Goal: Transaction & Acquisition: Purchase product/service

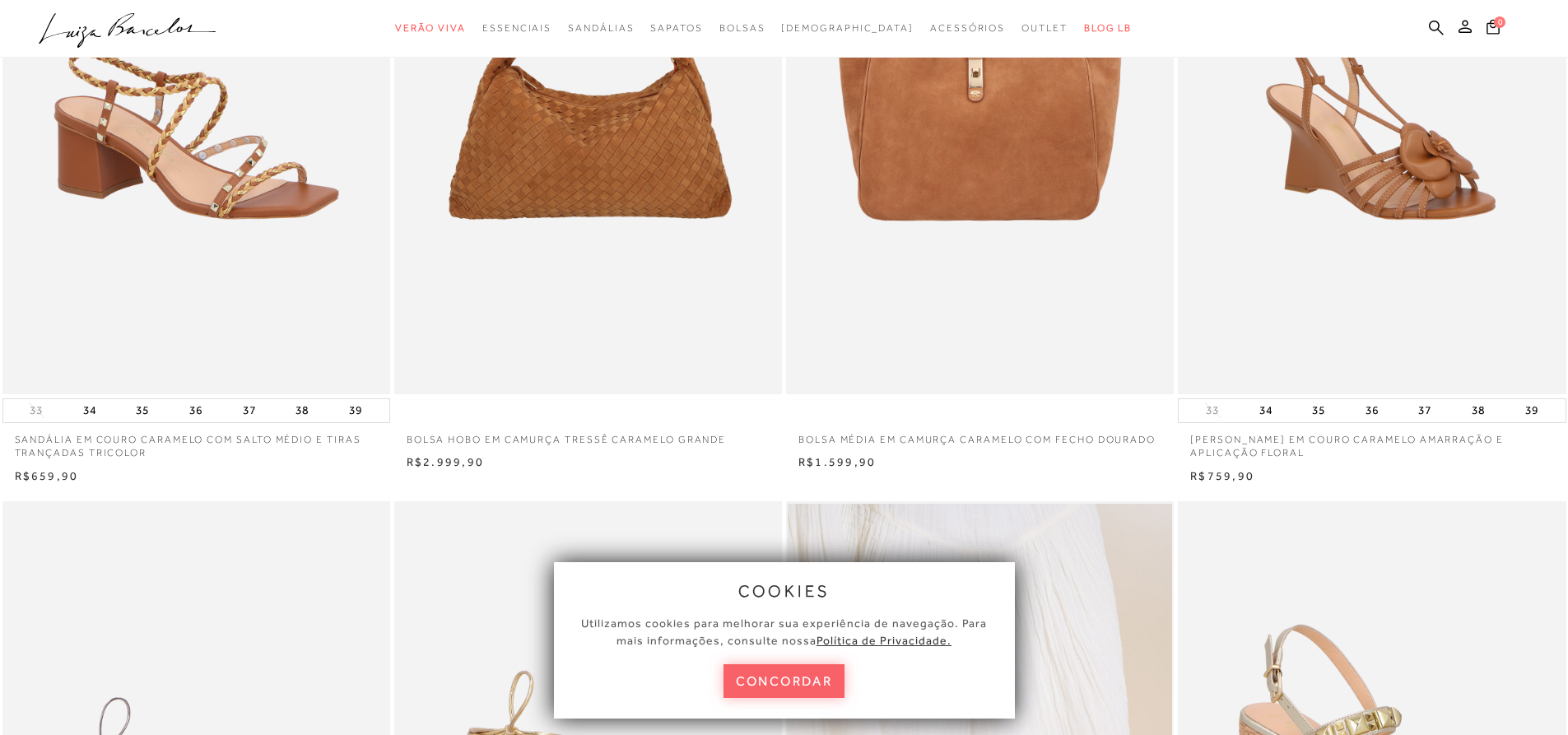
scroll to position [412, 0]
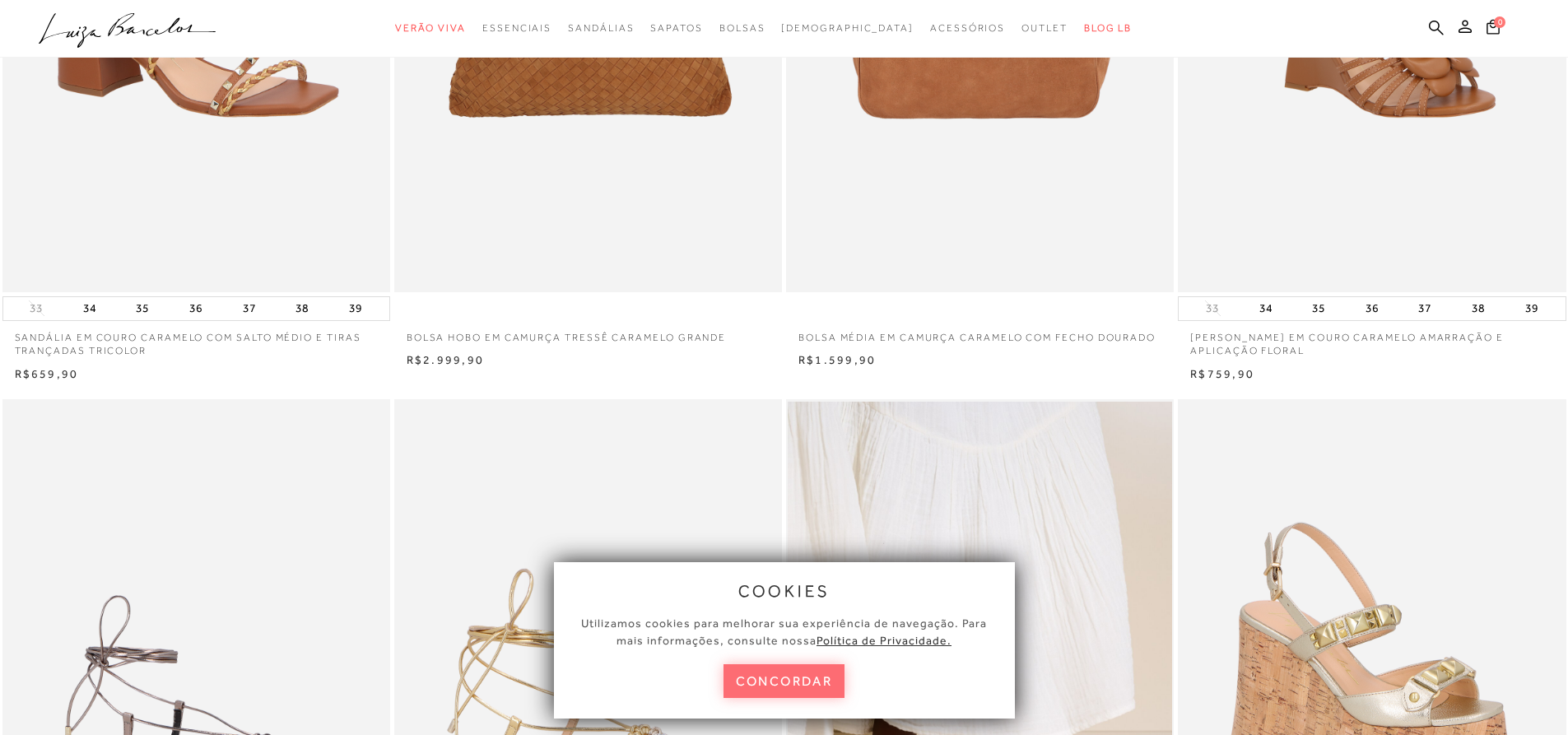
click at [802, 693] on button "concordar" at bounding box center [785, 681] width 122 height 33
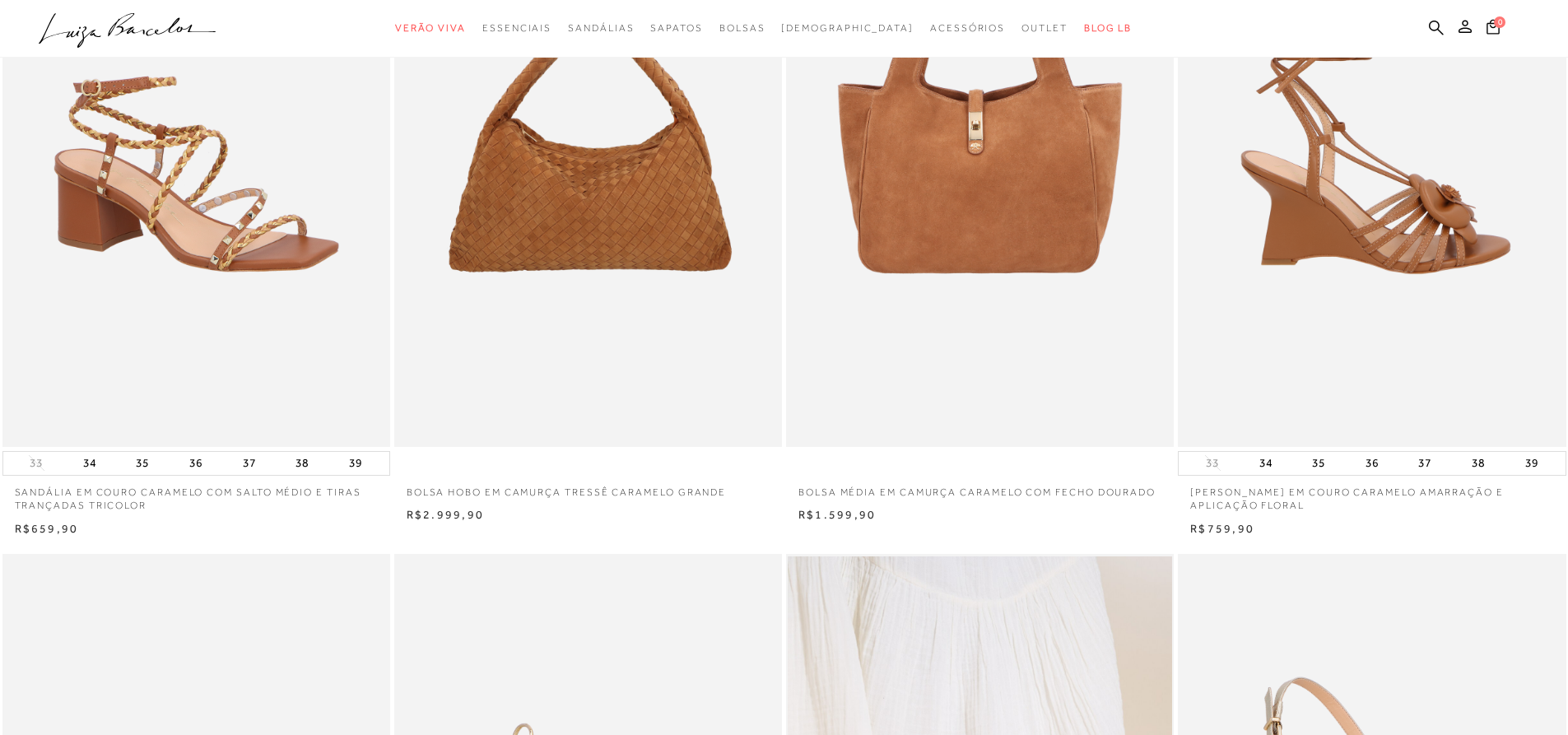
scroll to position [0, 0]
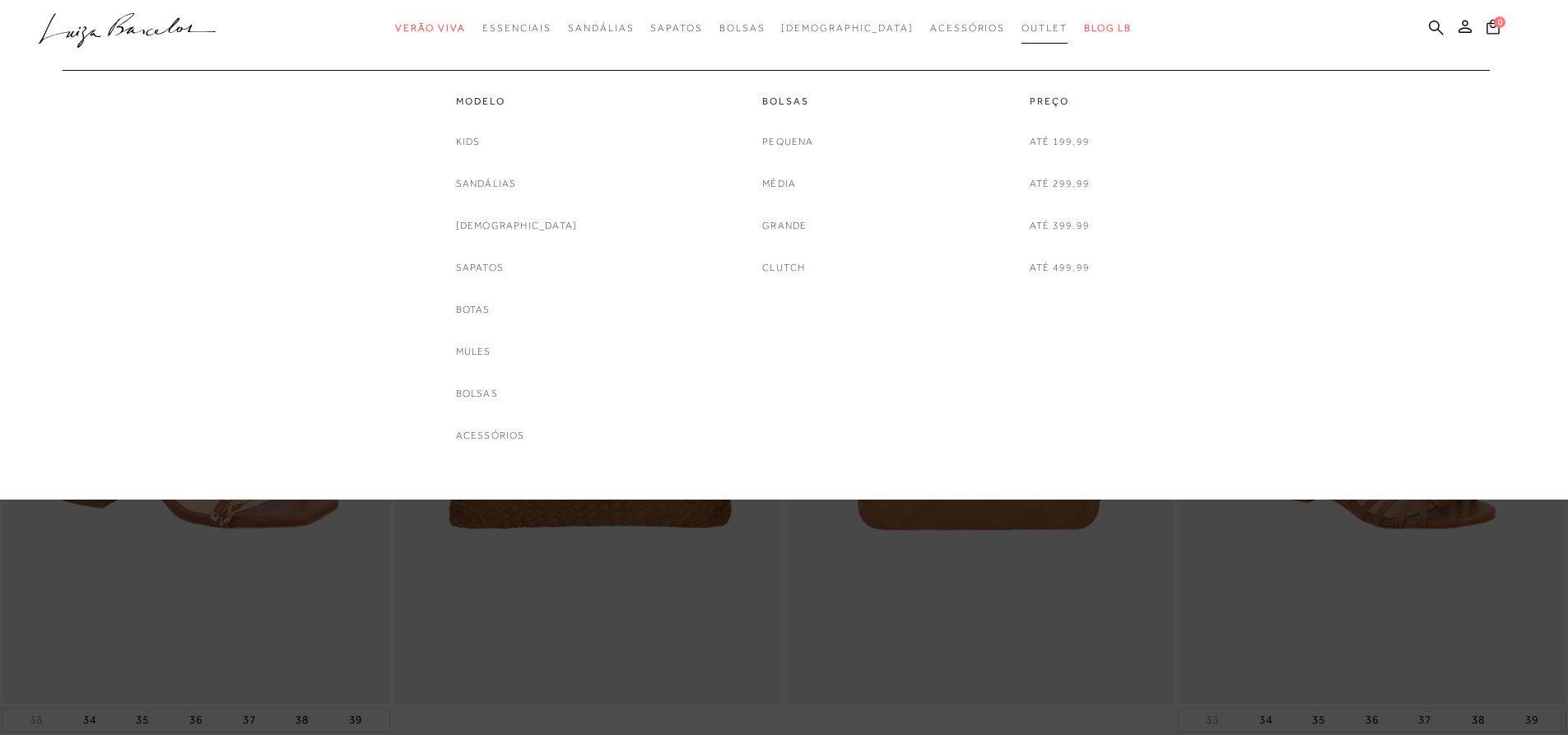
click at [1021, 32] on span "Outlet" at bounding box center [1044, 29] width 46 height 12
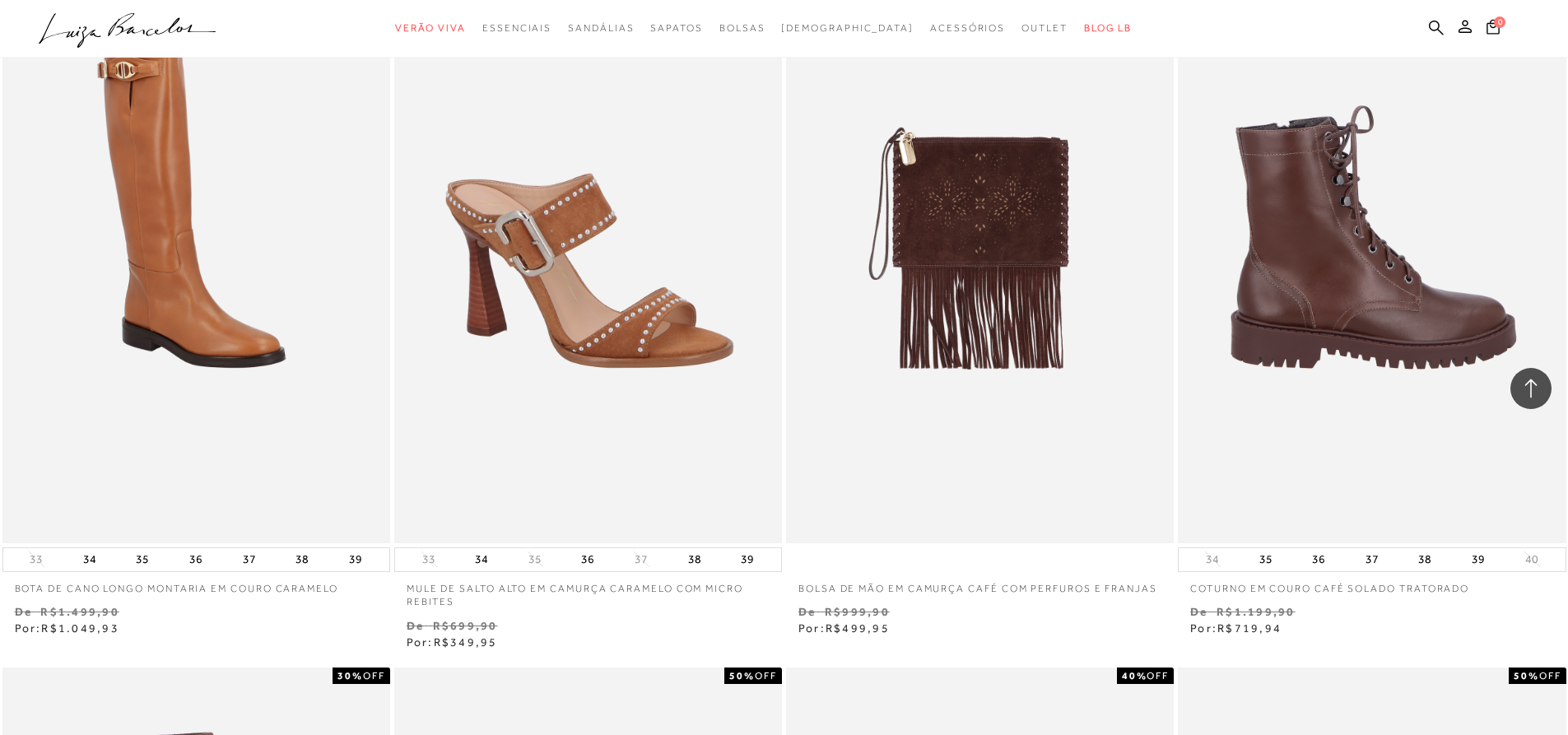
scroll to position [824, 0]
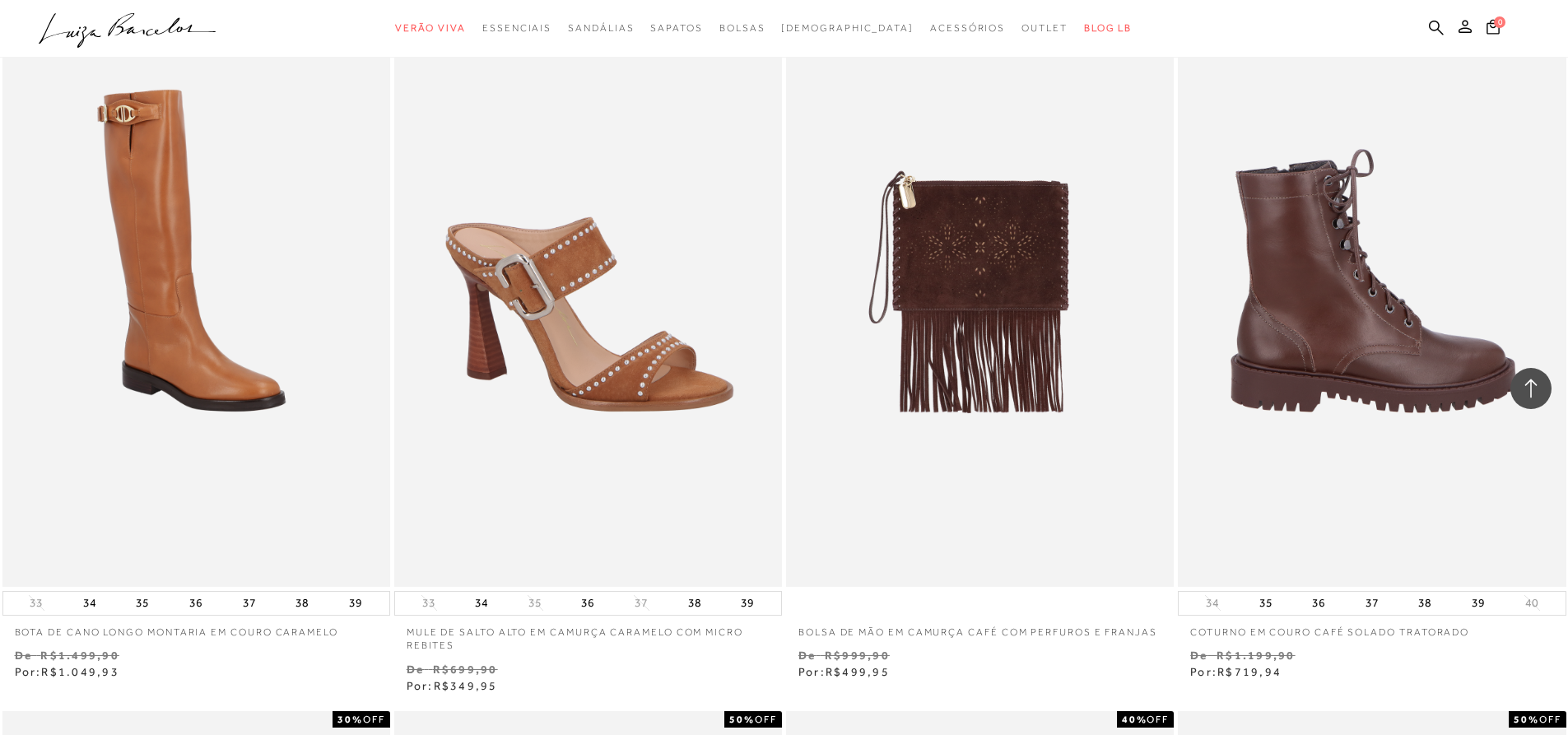
click at [1375, 570] on img at bounding box center [1373, 296] width 386 height 582
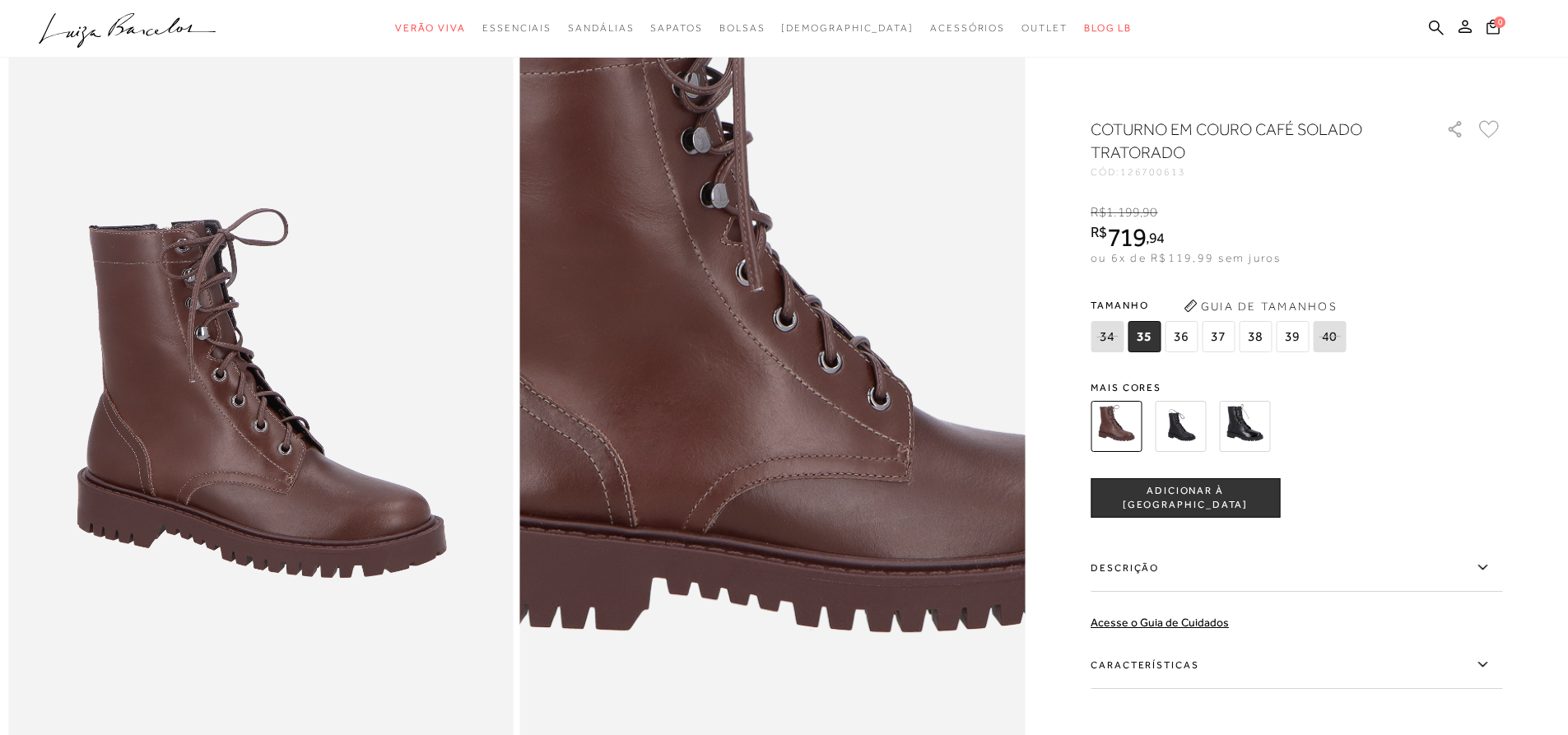
scroll to position [165, 0]
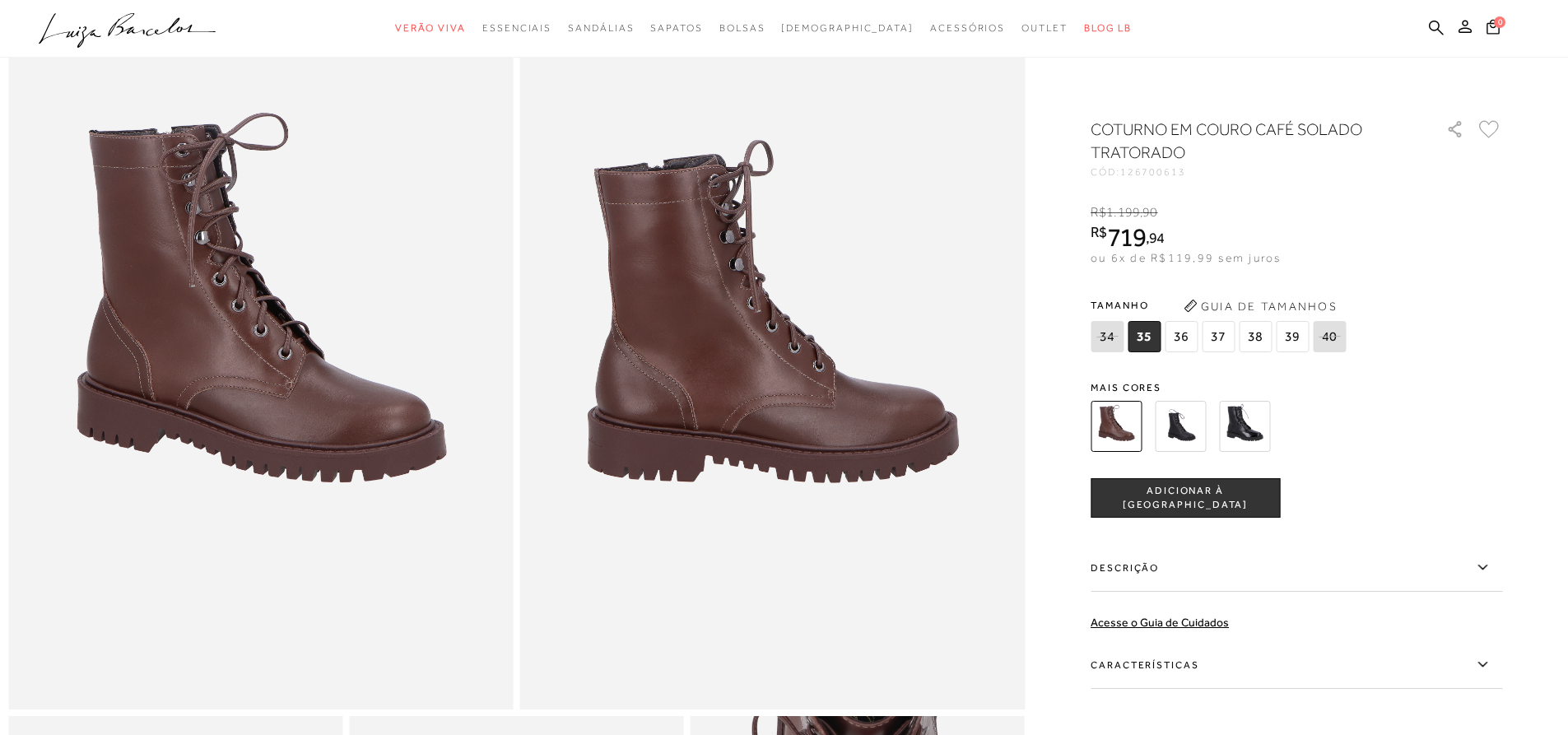
click at [1230, 441] on img at bounding box center [1245, 427] width 51 height 51
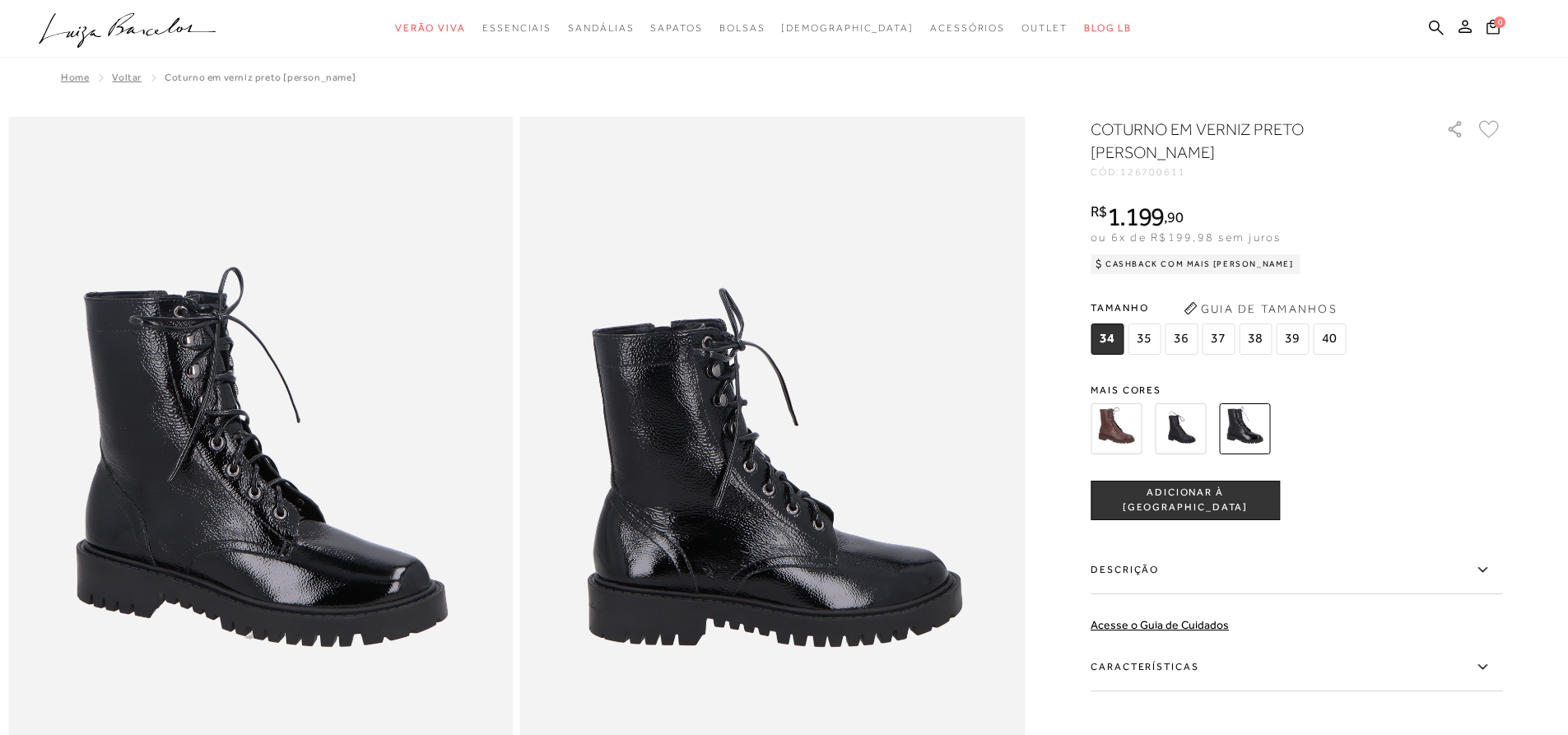
click at [1198, 435] on img at bounding box center [1181, 429] width 51 height 51
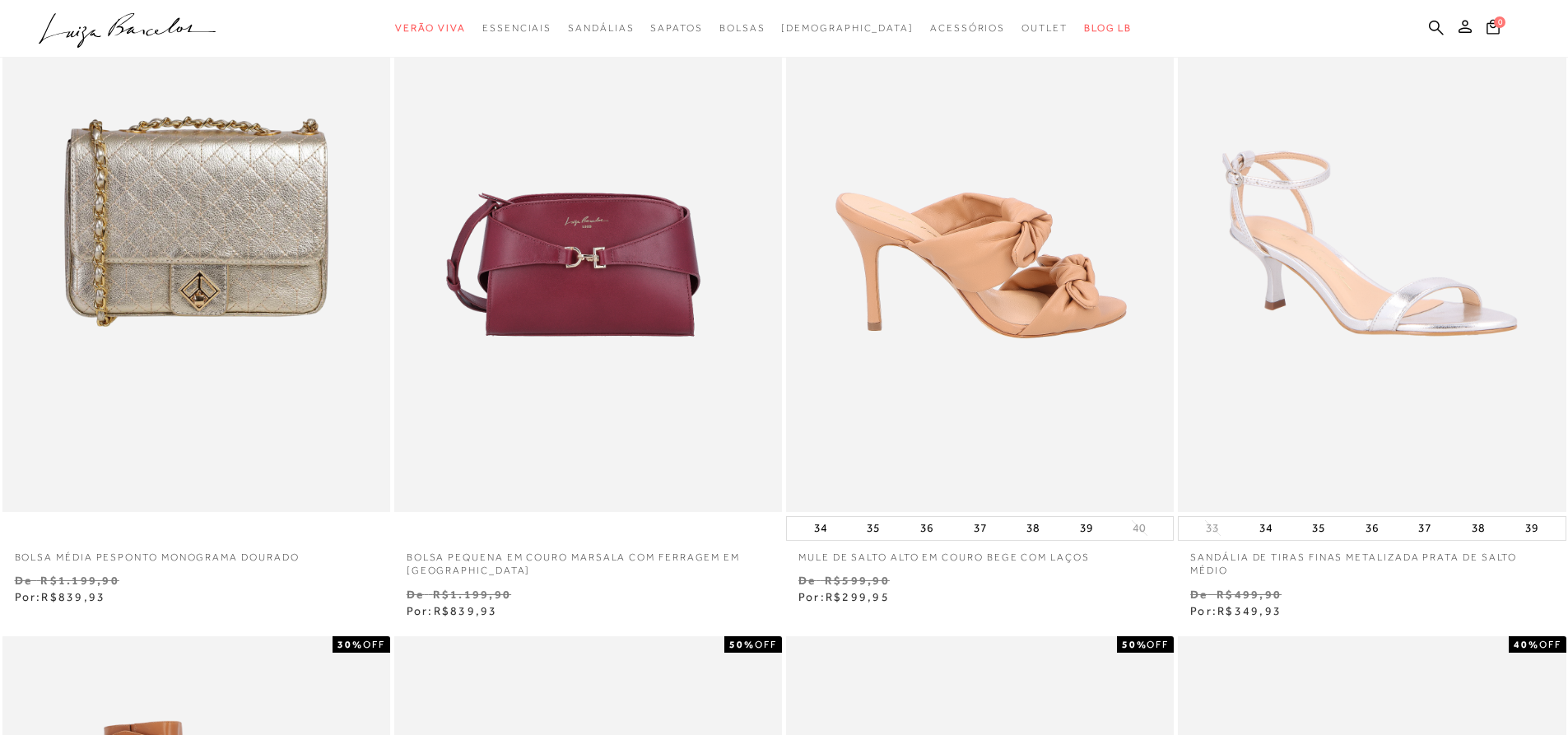
scroll to position [247, 0]
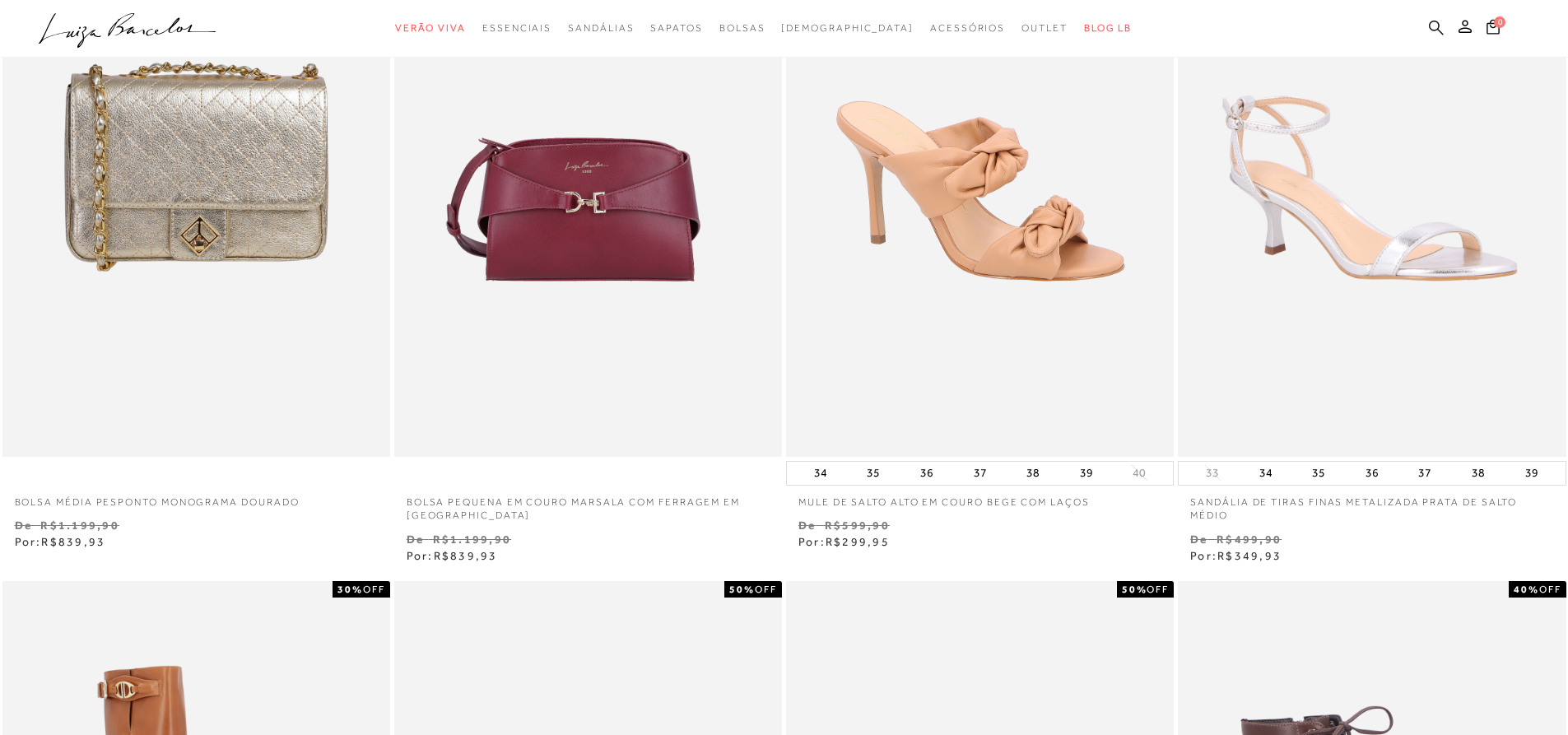
click at [1432, 28] on icon at bounding box center [1436, 28] width 15 height 16
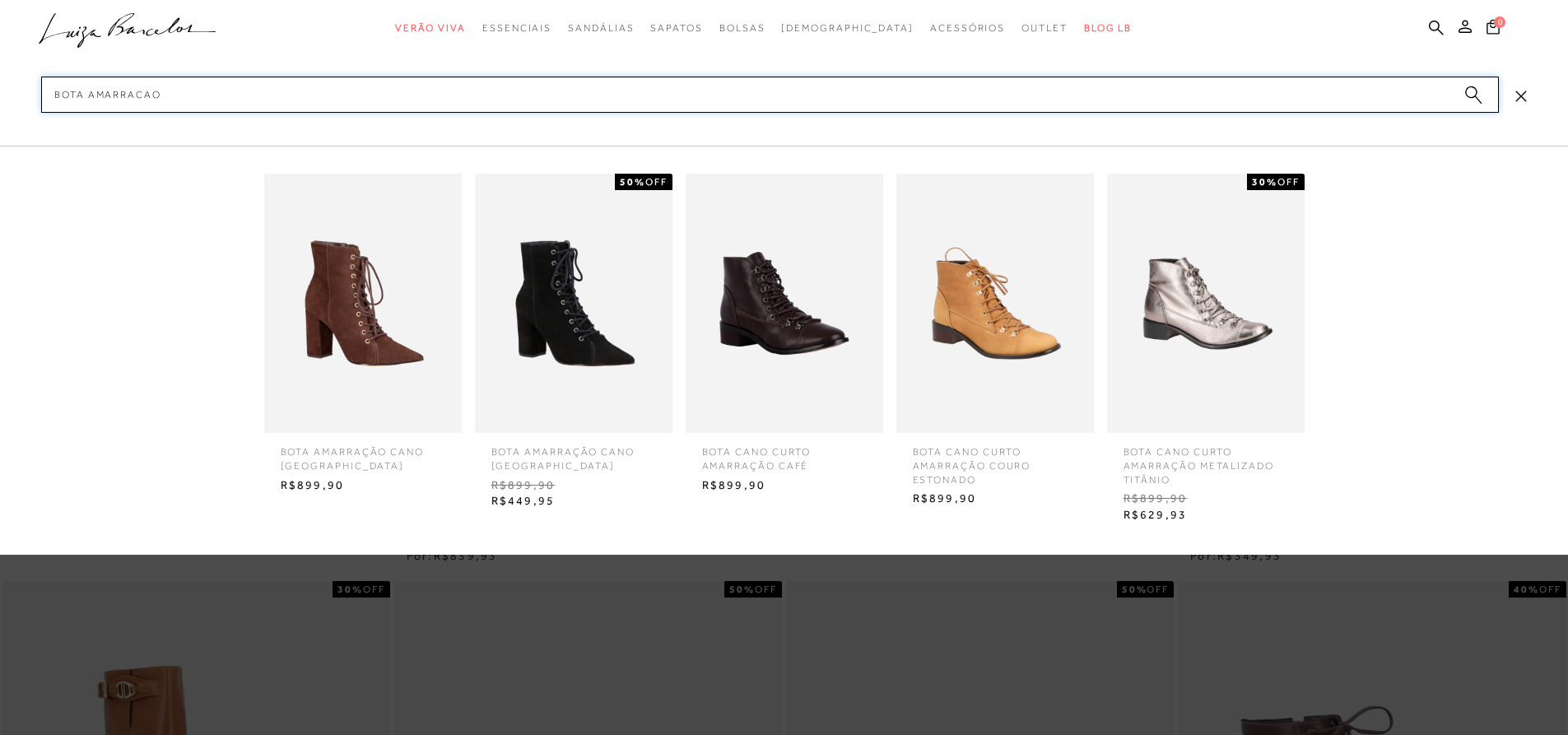
type input "bota amarracao"
click at [815, 346] on img at bounding box center [784, 302] width 198 height 259
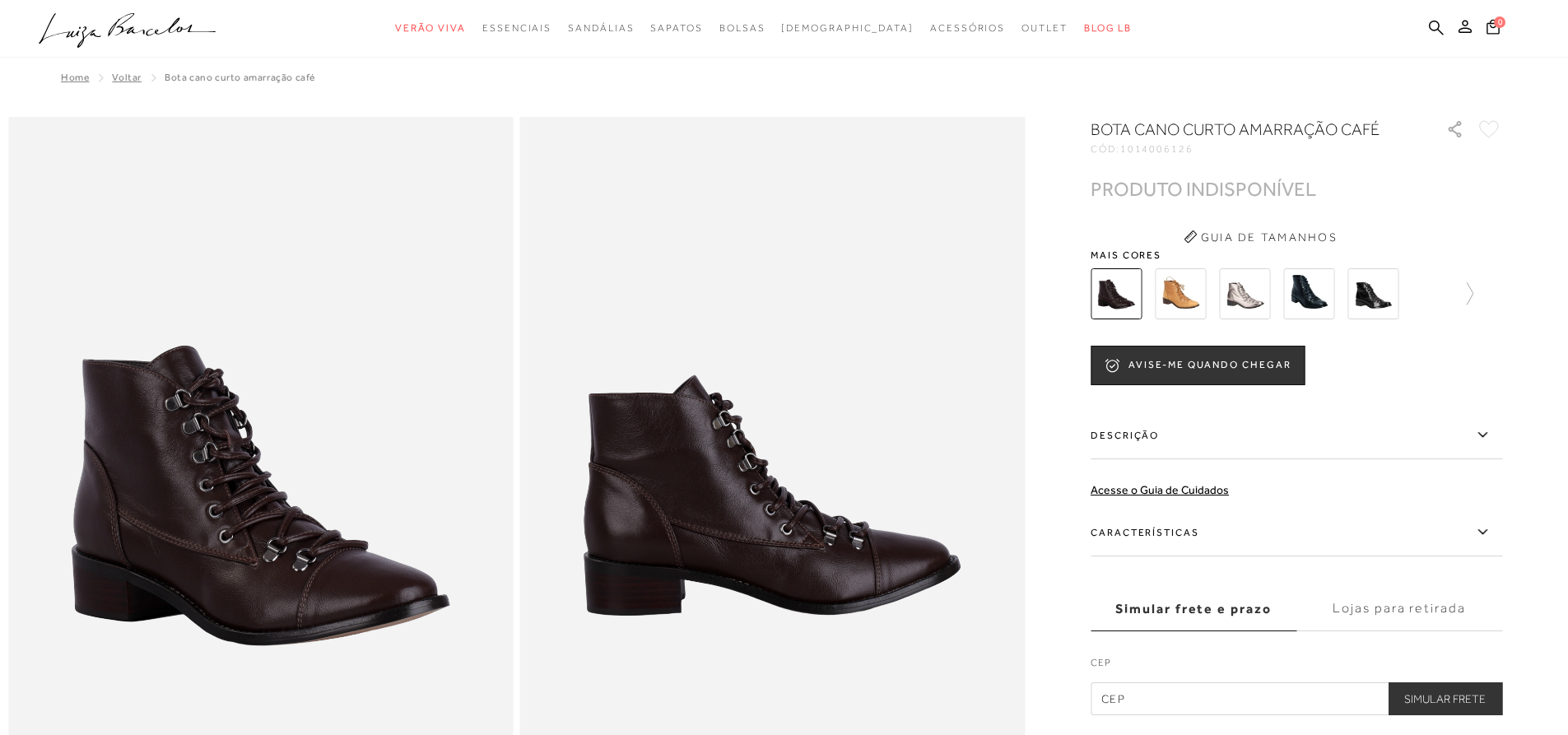
click at [1327, 292] on img at bounding box center [1309, 294] width 51 height 51
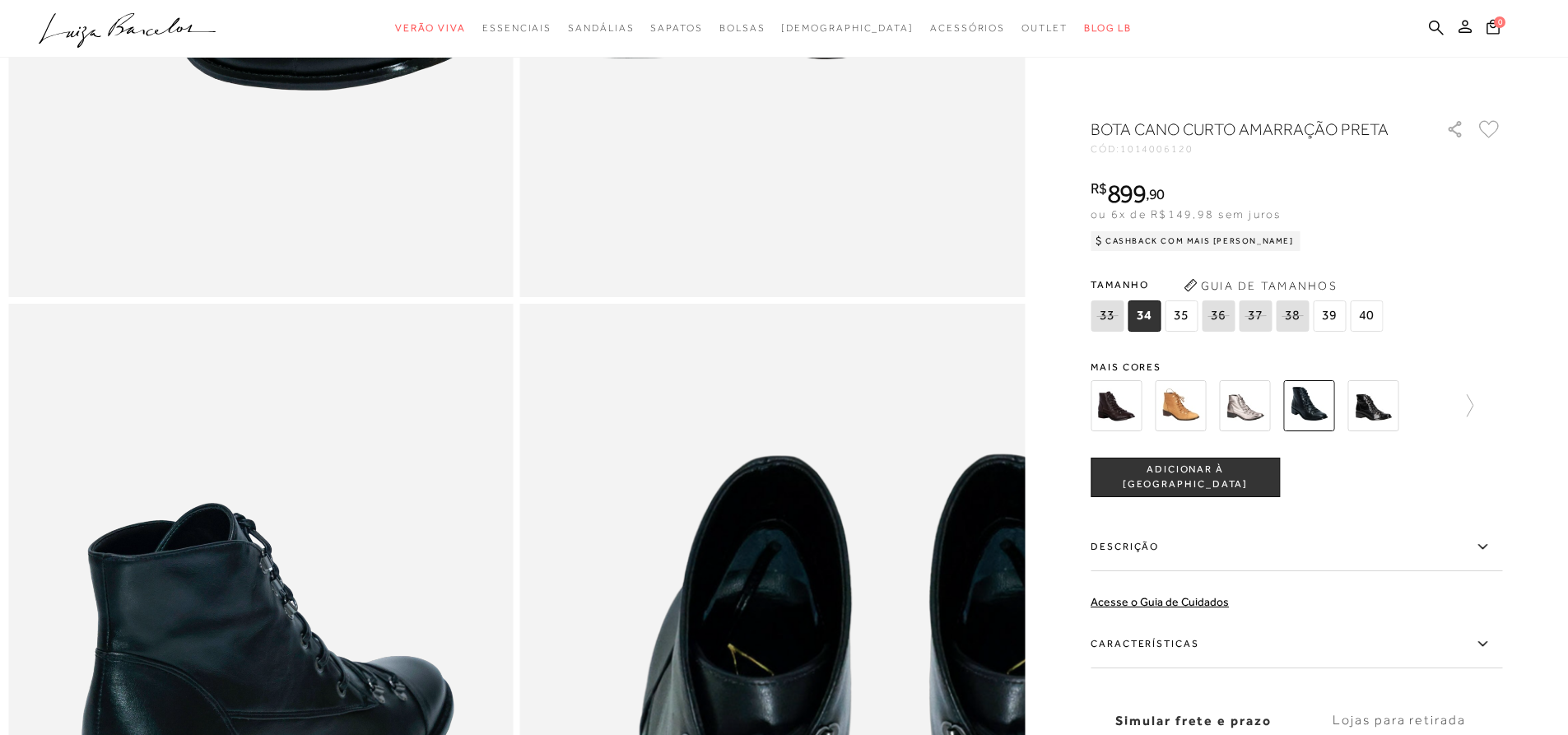
scroll to position [576, 0]
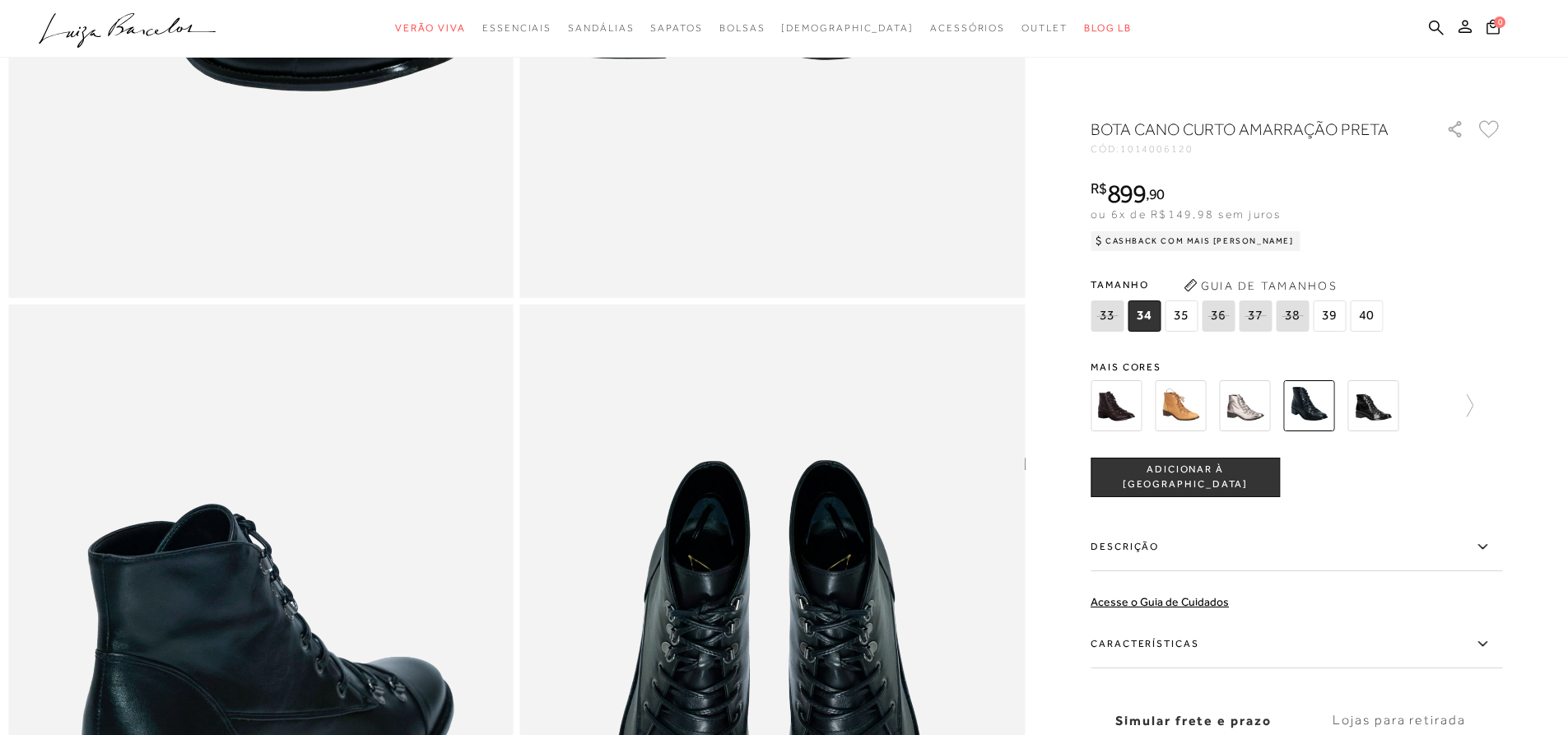
click at [1192, 398] on img at bounding box center [1181, 406] width 51 height 51
